Goal: Task Accomplishment & Management: Use online tool/utility

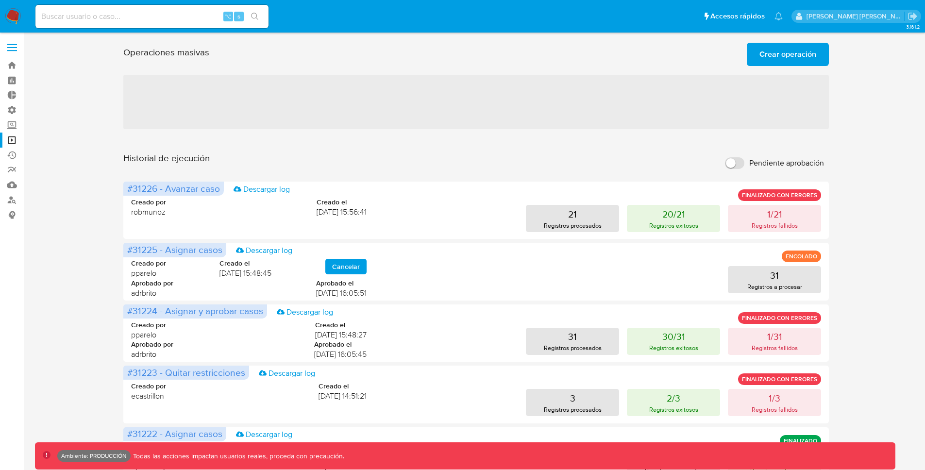
click at [12, 45] on label at bounding box center [12, 47] width 24 height 20
click at [0, 0] on input "checkbox" at bounding box center [0, 0] width 0 height 0
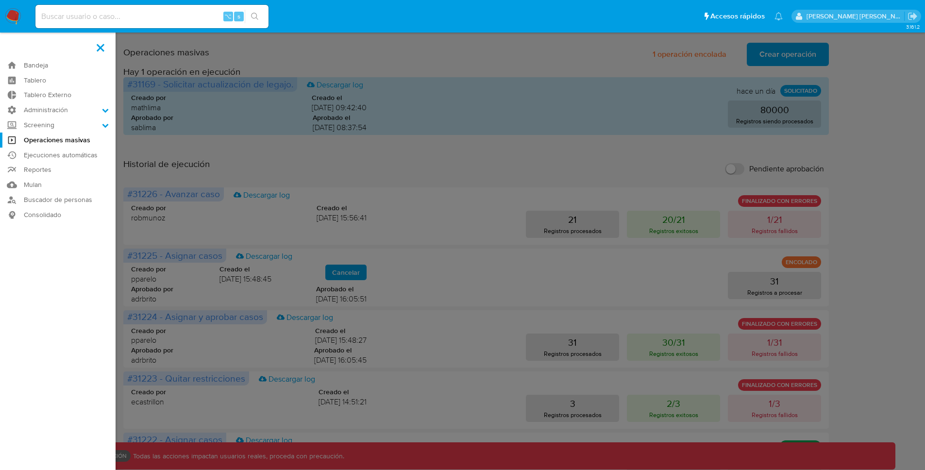
click at [15, 15] on img at bounding box center [13, 16] width 17 height 17
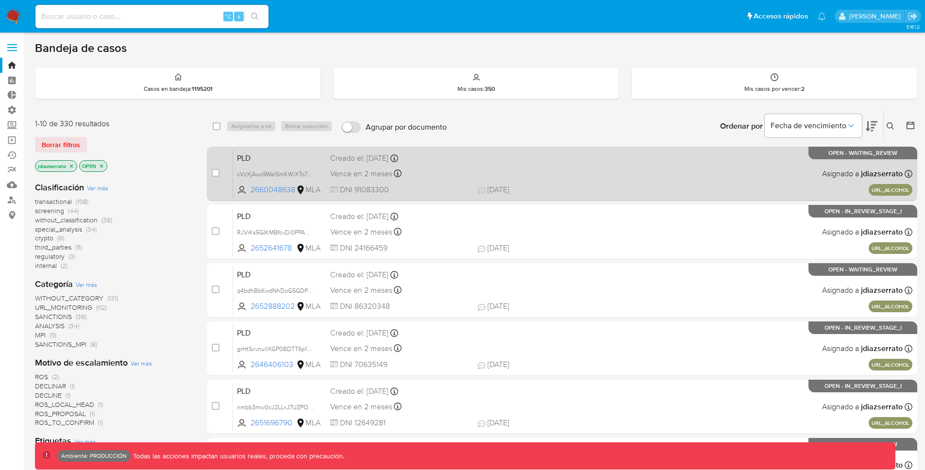
click at [572, 174] on span at bounding box center [548, 173] width 140 height 2
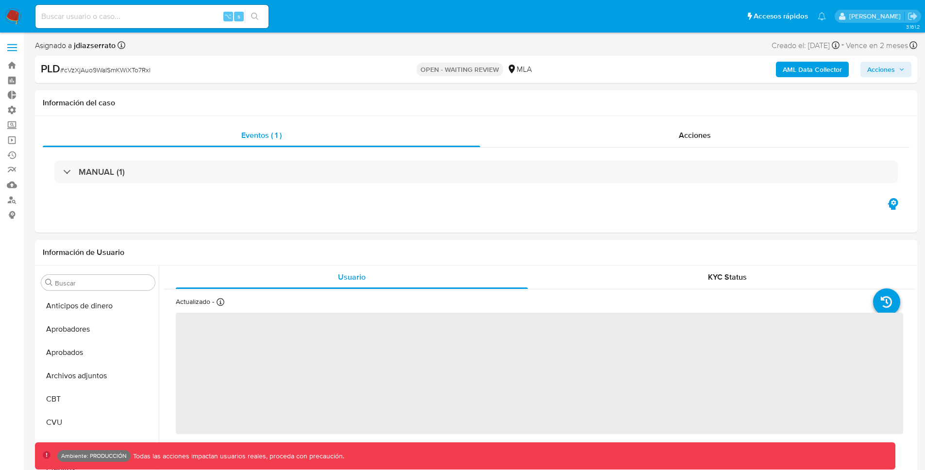
scroll to position [504, 0]
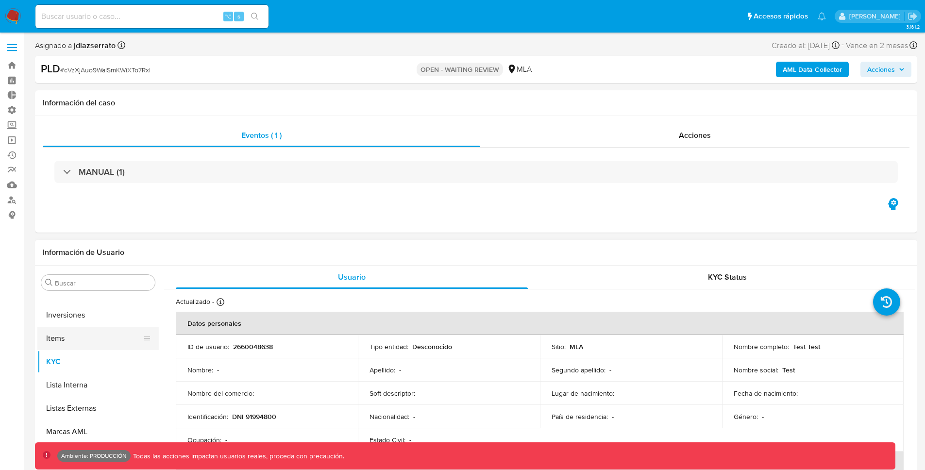
select select "10"
click at [84, 361] on button "Archivos adjuntos" at bounding box center [94, 362] width 114 height 23
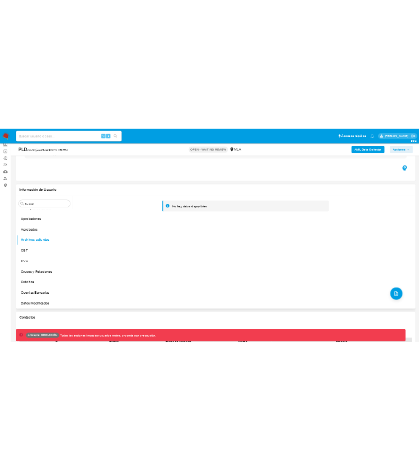
scroll to position [93, 0]
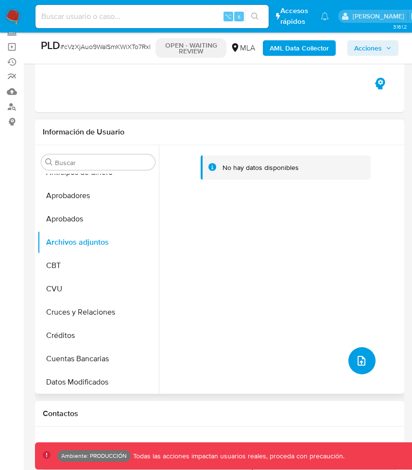
click at [365, 357] on button "upload-file" at bounding box center [361, 360] width 27 height 27
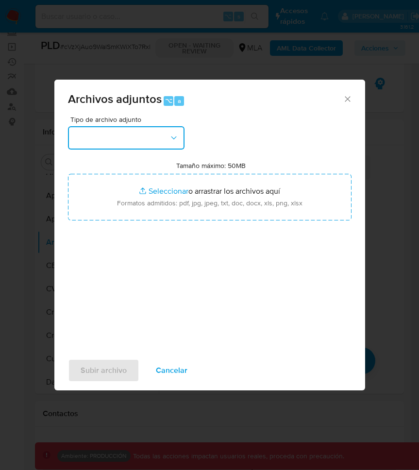
click at [153, 133] on button "button" at bounding box center [126, 137] width 117 height 23
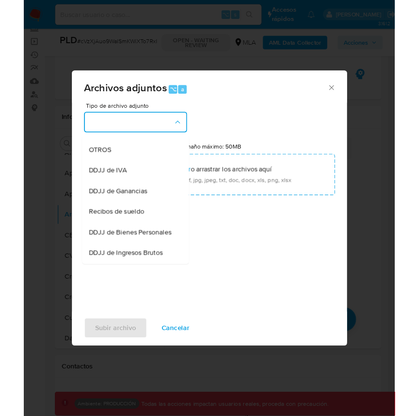
scroll to position [181, 0]
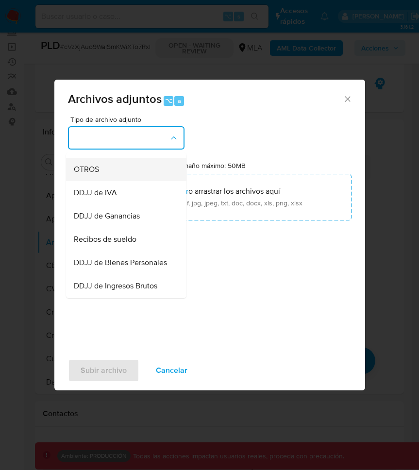
click at [100, 179] on div "OTROS" at bounding box center [123, 169] width 99 height 23
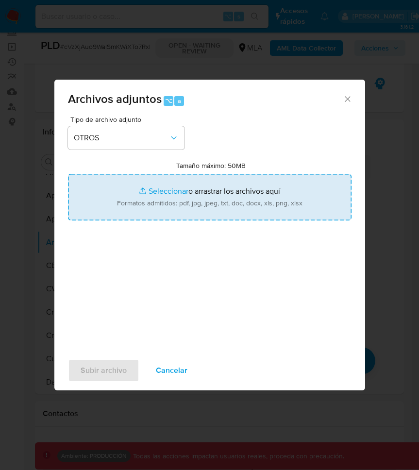
click at [170, 194] on input "Tamaño máximo: 50MB Seleccionar archivos" at bounding box center [210, 197] width 284 height 47
type input "C:\fakepath\[PERSON_NAME].pdf"
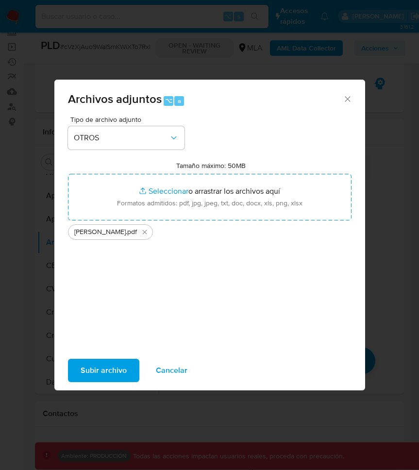
click at [86, 370] on span "Subir archivo" at bounding box center [104, 370] width 46 height 21
click at [93, 375] on span "Subir archivo" at bounding box center [104, 370] width 46 height 21
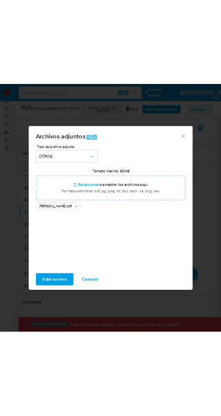
scroll to position [13, 0]
